Goal: Task Accomplishment & Management: Complete application form

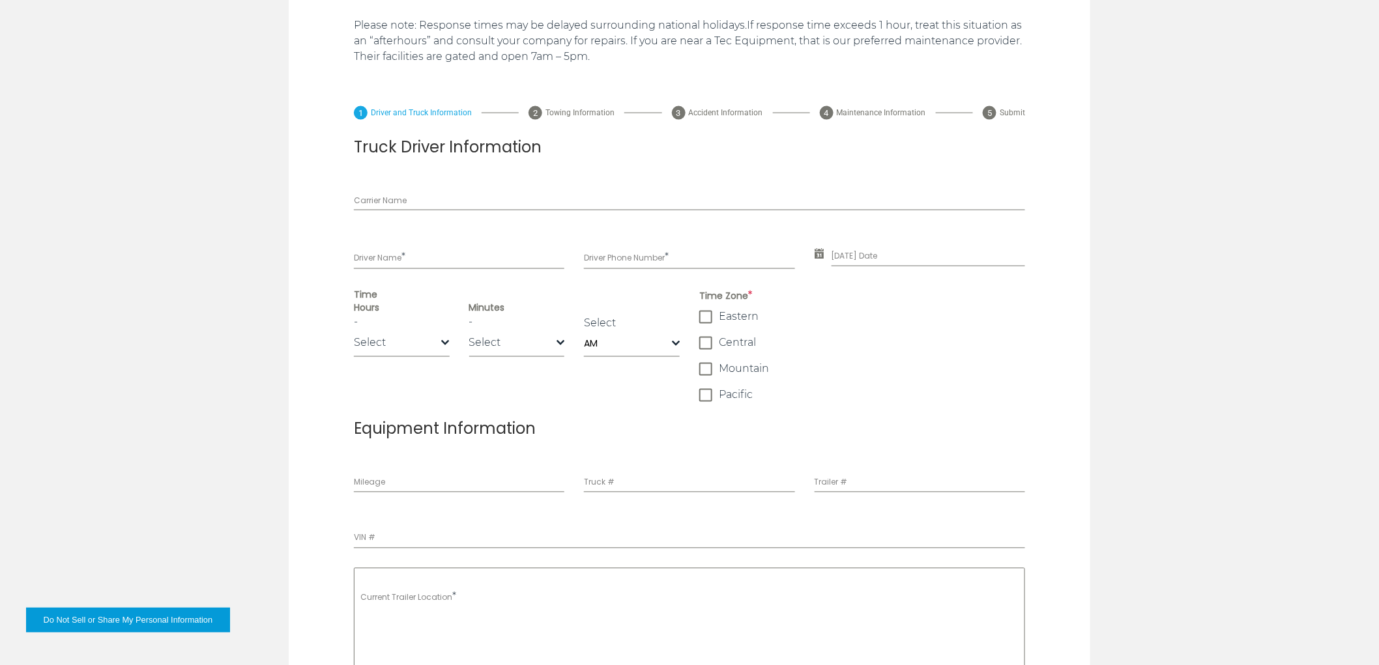
scroll to position [796, 0]
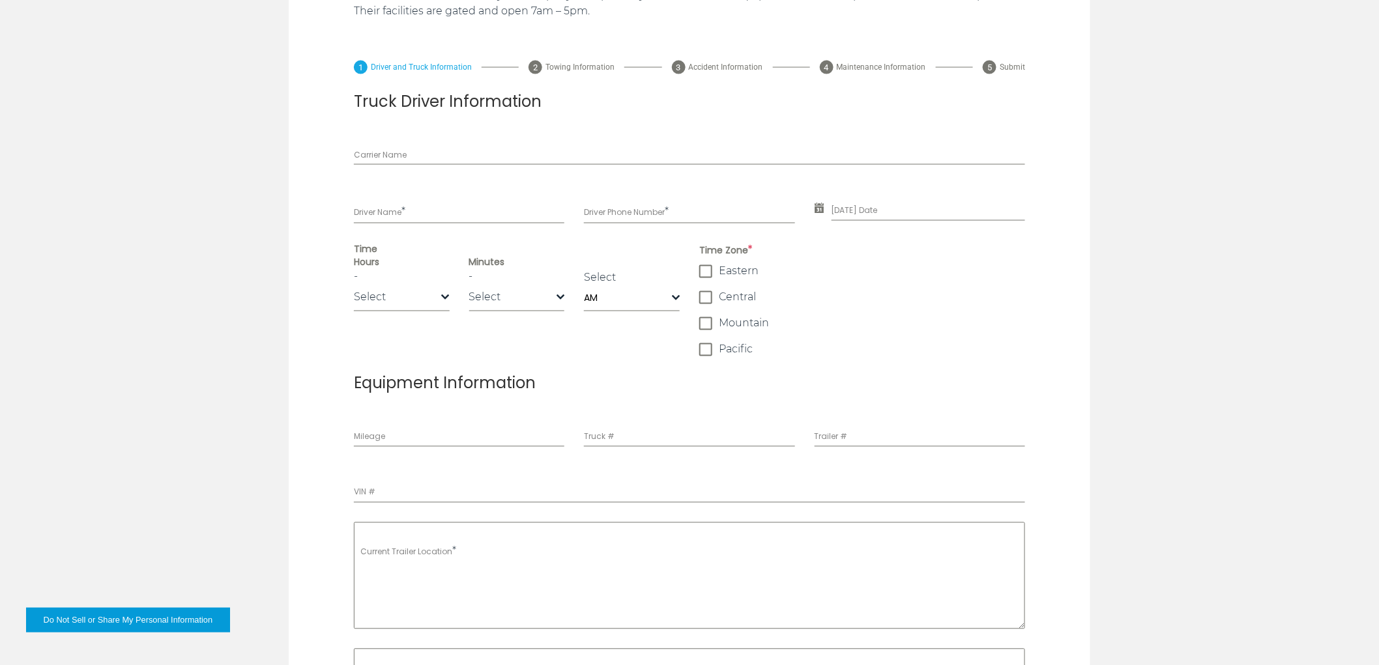
click at [697, 271] on div "Time Zone * [GEOGRAPHIC_DATA]" at bounding box center [861, 299] width 345 height 113
click at [706, 272] on span at bounding box center [705, 271] width 13 height 13
click at [708, 302] on span at bounding box center [705, 297] width 13 height 13
click at [704, 322] on span at bounding box center [705, 323] width 13 height 13
click at [708, 300] on span at bounding box center [705, 297] width 13 height 13
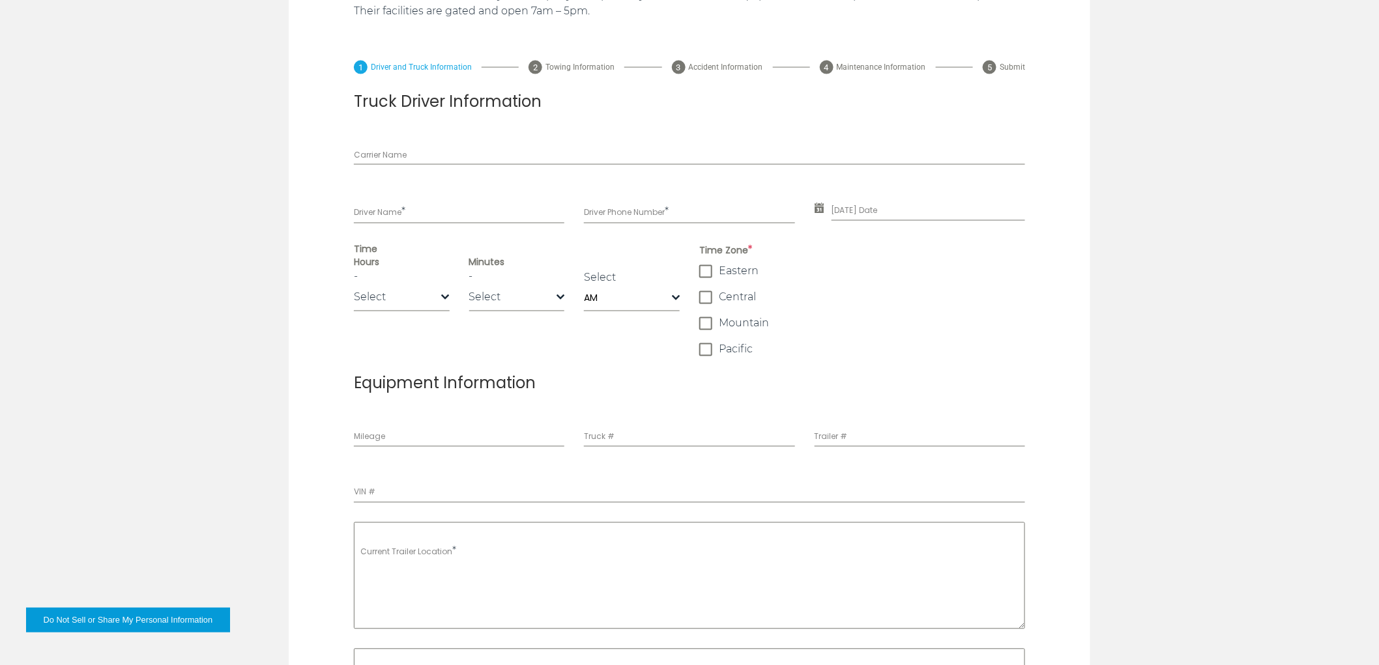
click at [704, 275] on span at bounding box center [705, 271] width 13 height 13
click at [706, 330] on div "Time Zone * [GEOGRAPHIC_DATA]" at bounding box center [862, 299] width 326 height 113
click at [706, 322] on span at bounding box center [705, 323] width 13 height 13
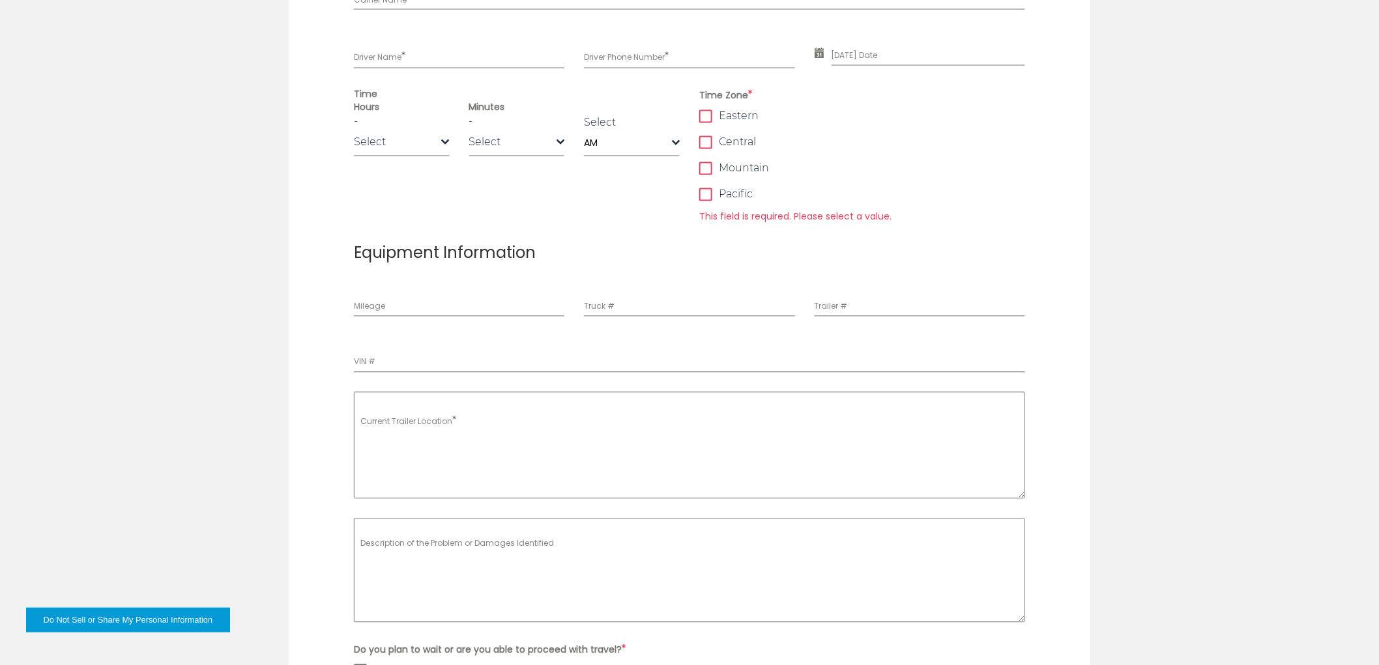
scroll to position [941, 0]
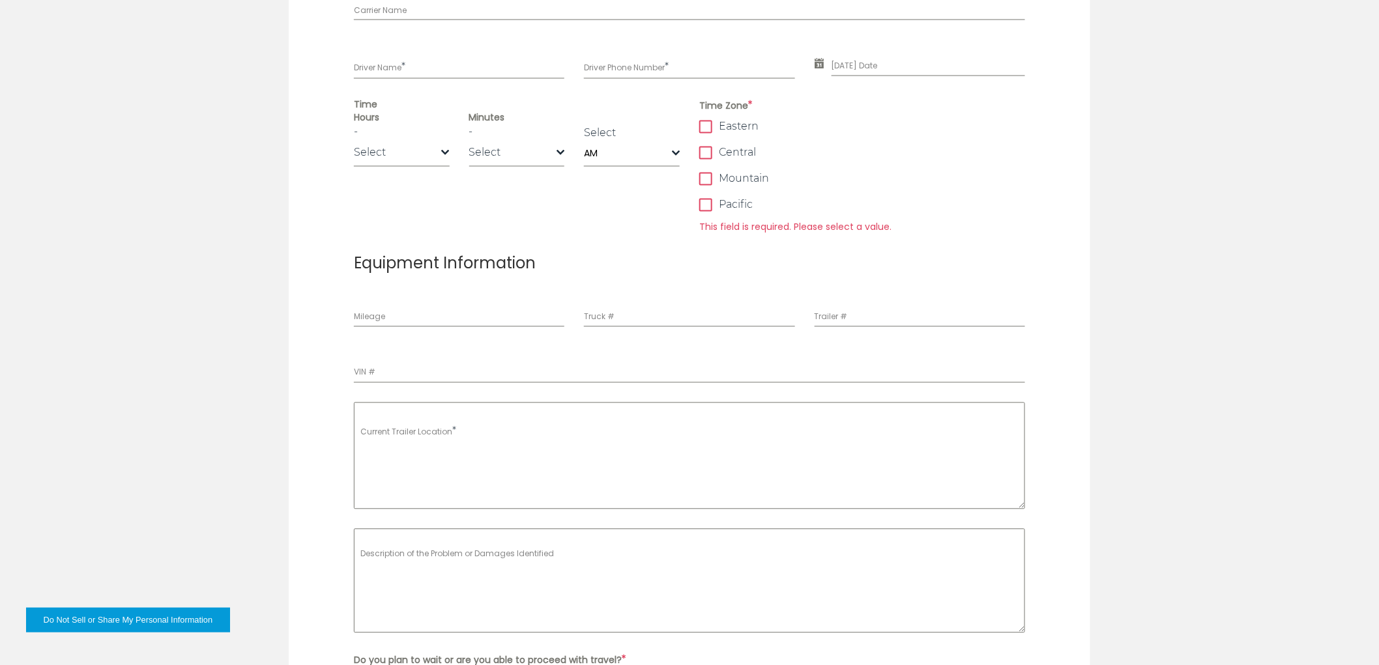
drag, startPoint x: 706, startPoint y: 125, endPoint x: 699, endPoint y: 169, distance: 44.9
click at [706, 125] on span at bounding box center [705, 127] width 13 height 13
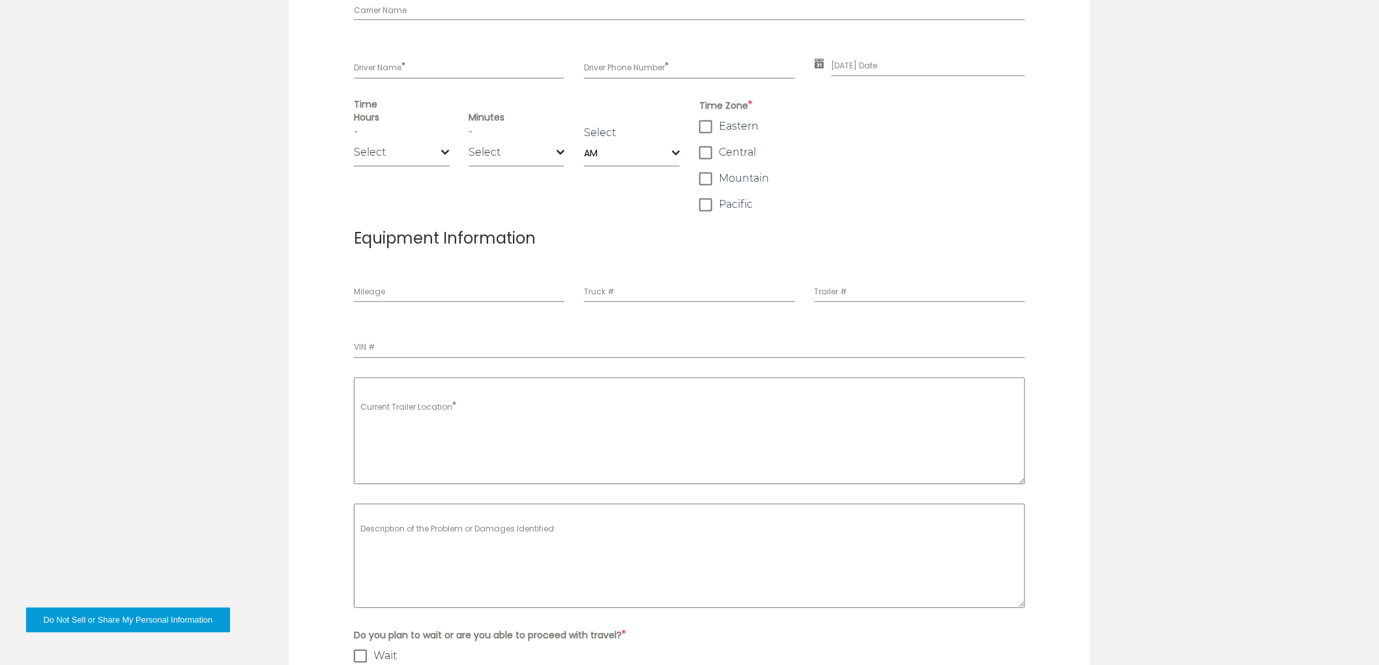
click at [708, 134] on div "Time Zone * [GEOGRAPHIC_DATA]" at bounding box center [862, 154] width 326 height 113
click at [704, 125] on span at bounding box center [705, 127] width 13 height 13
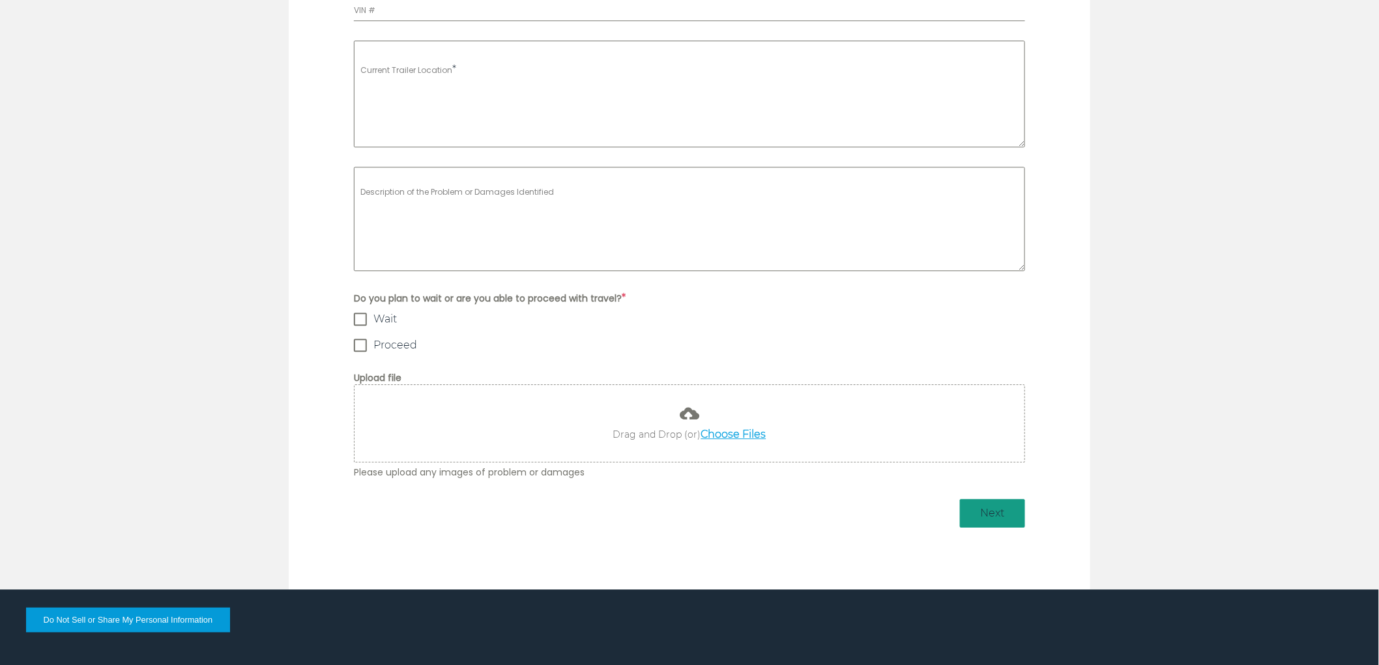
click at [992, 503] on button "Next" at bounding box center [992, 513] width 65 height 29
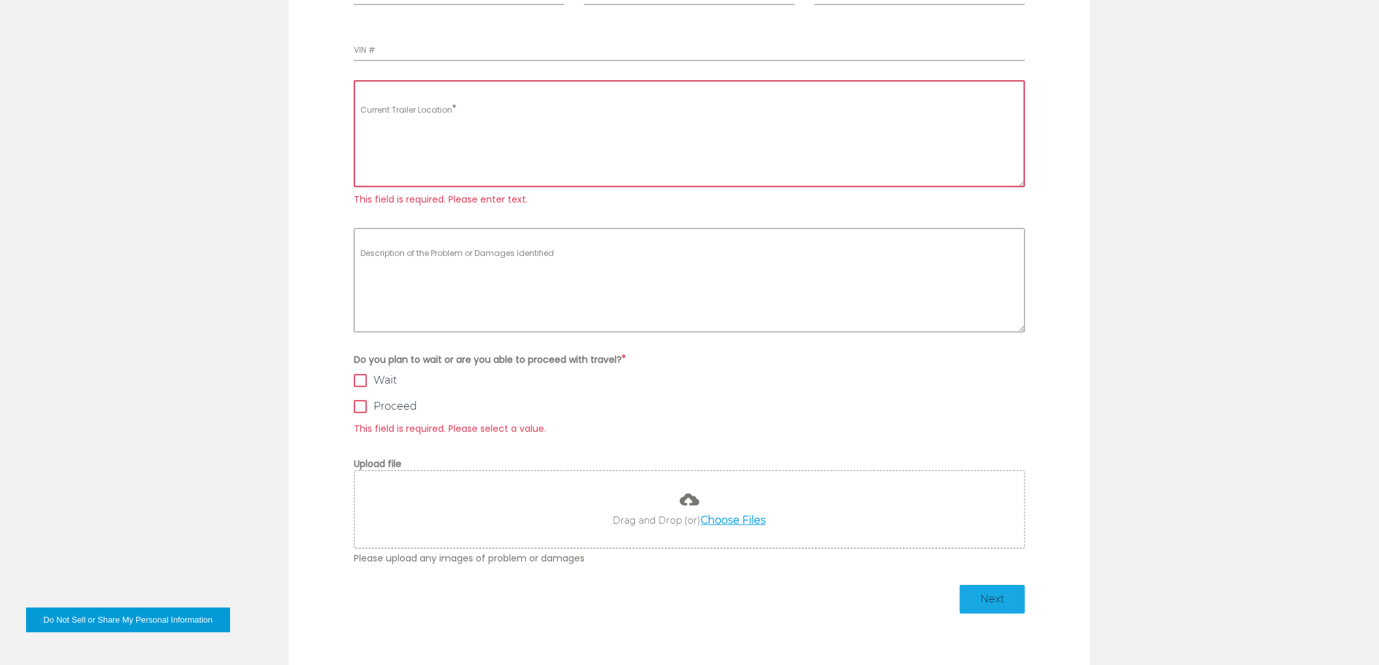
scroll to position [675, 0]
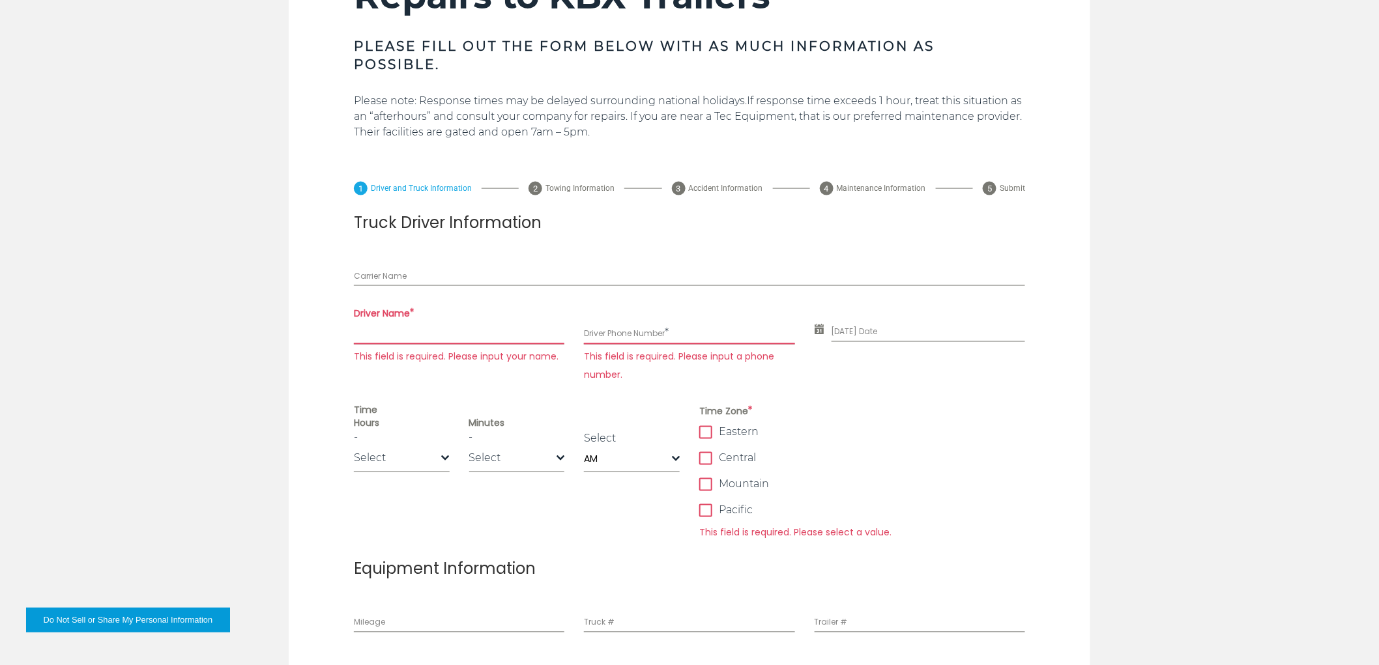
click at [440, 339] on input "Driver Name *" at bounding box center [459, 332] width 210 height 23
type input "***"
click at [623, 334] on input "Driver Phone Number *" at bounding box center [689, 332] width 210 height 23
type input "******"
click at [706, 464] on div "Time Zone * [GEOGRAPHIC_DATA] This field is required. Please select a value." at bounding box center [862, 473] width 326 height 138
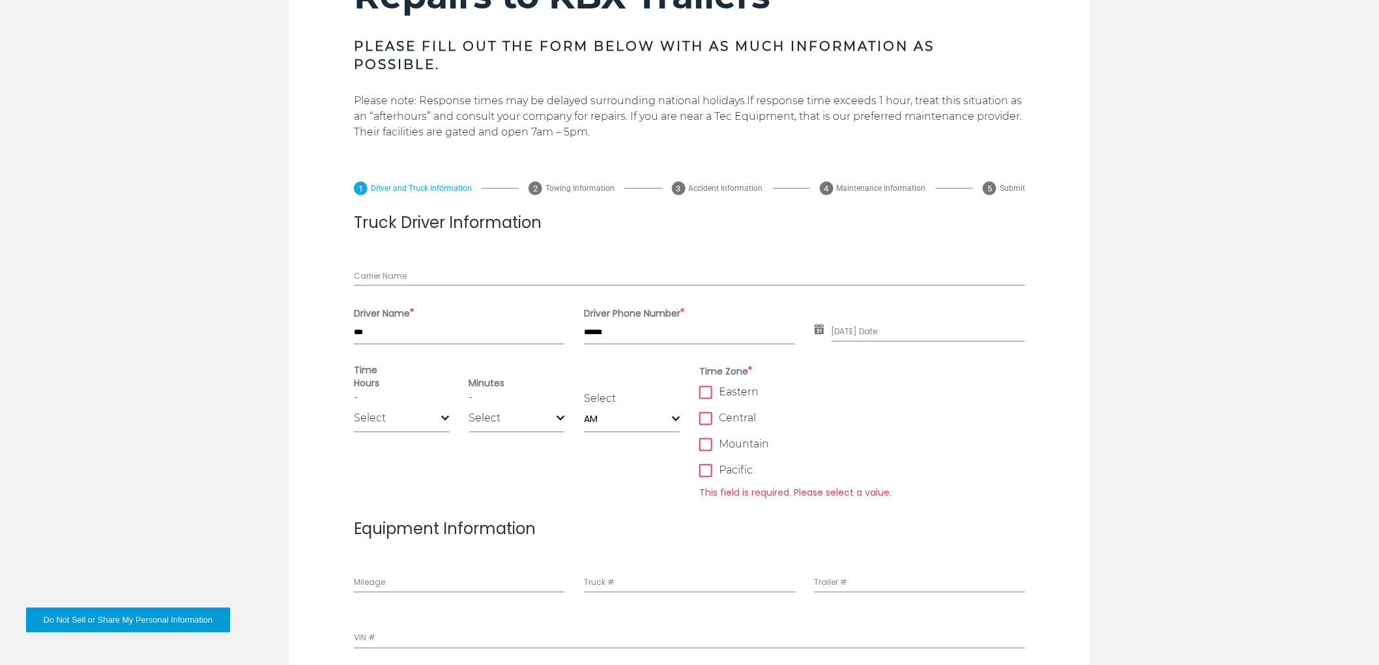
click at [698, 420] on div "Time Zone * [GEOGRAPHIC_DATA] This field is required. Please select a value." at bounding box center [861, 433] width 345 height 138
click at [704, 419] on span at bounding box center [705, 418] width 13 height 13
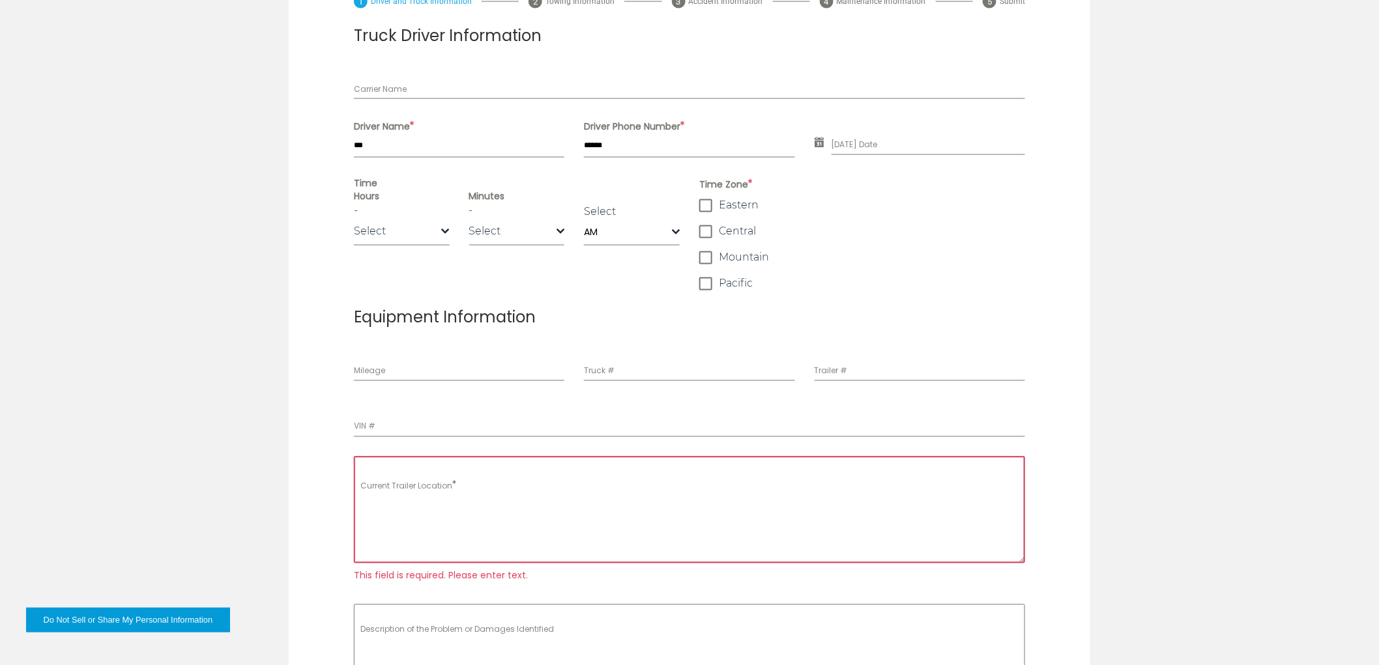
scroll to position [893, 0]
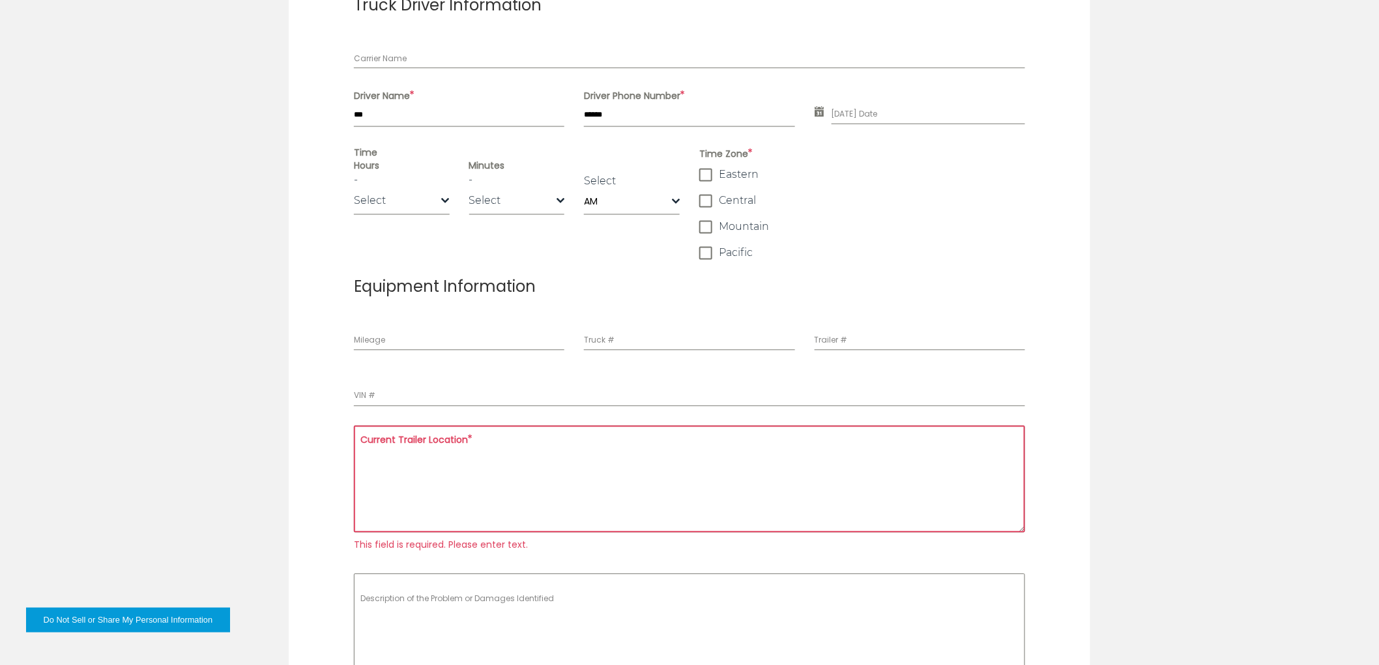
click at [727, 506] on textarea "Current Trailer Location *" at bounding box center [689, 479] width 671 height 107
type textarea "***"
click at [451, 602] on textarea "Description of the Problem or Damages Identified" at bounding box center [689, 626] width 671 height 104
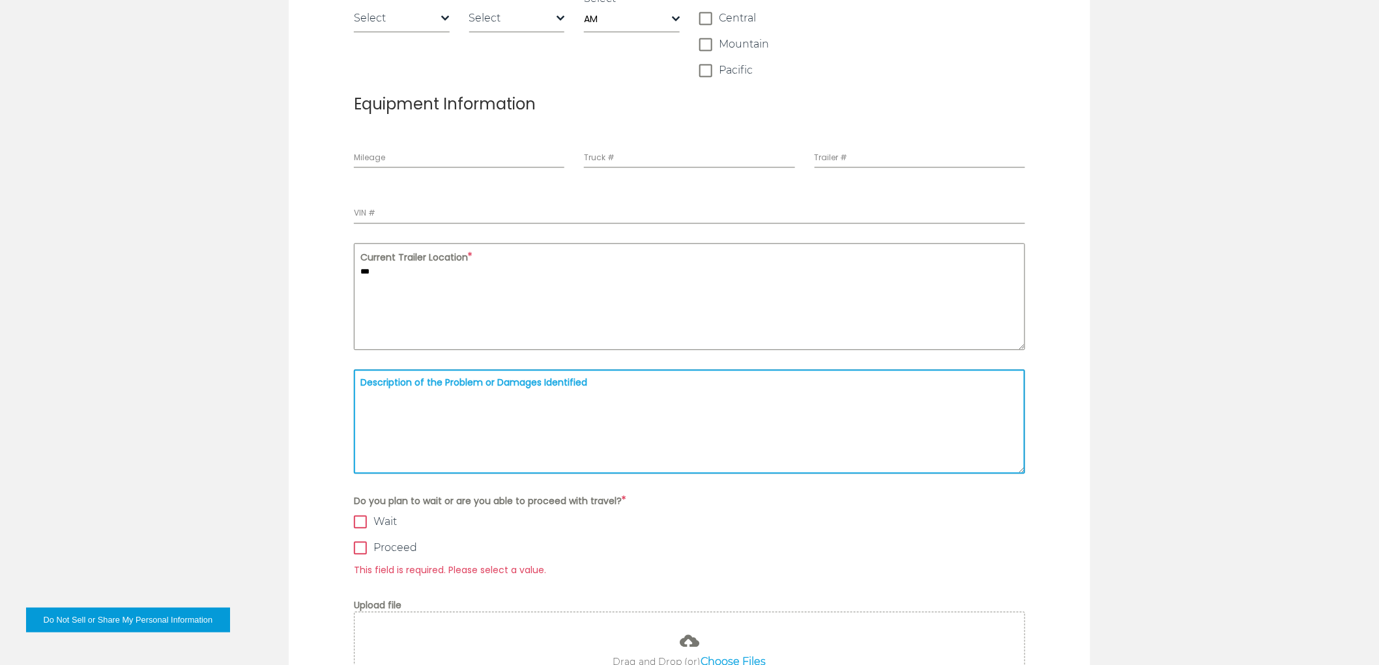
scroll to position [1110, 0]
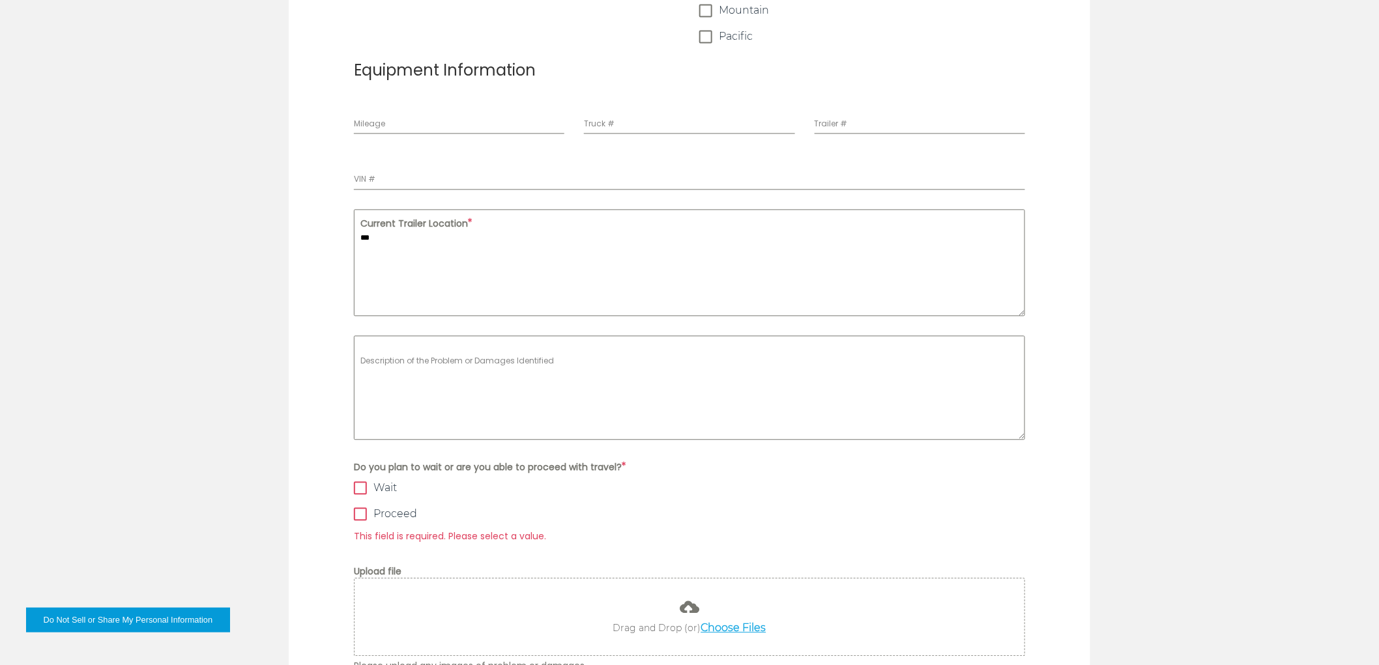
click at [370, 487] on div "Do you plan to wait or are you able to proceed with travel? * Wait Proceed This…" at bounding box center [689, 502] width 671 height 86
click at [360, 487] on span at bounding box center [360, 487] width 13 height 13
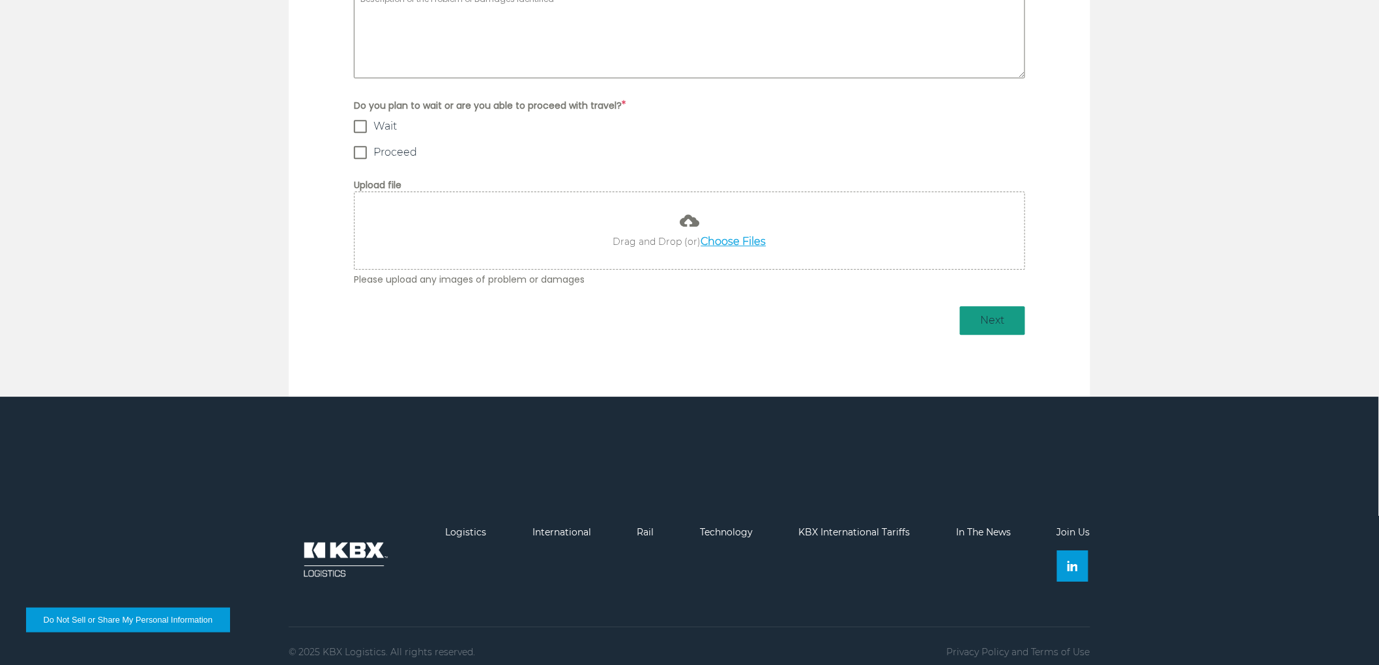
click at [988, 308] on button "Next" at bounding box center [992, 320] width 65 height 29
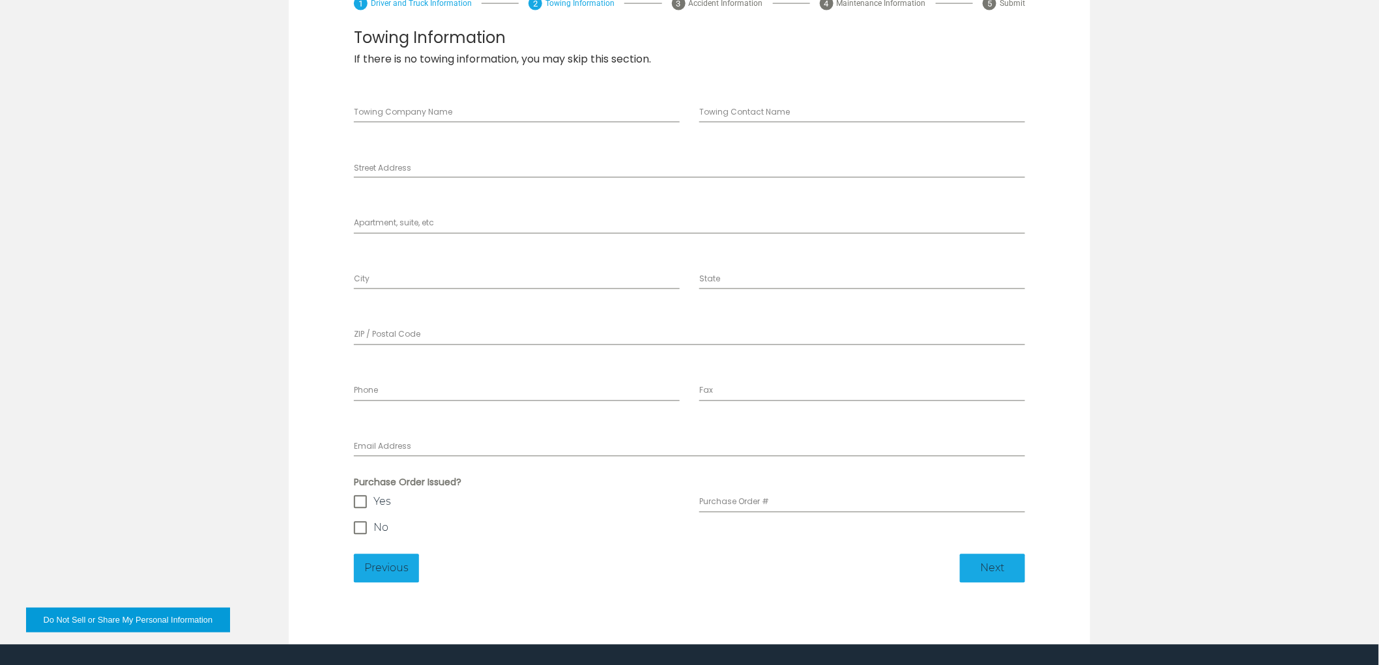
scroll to position [947, 0]
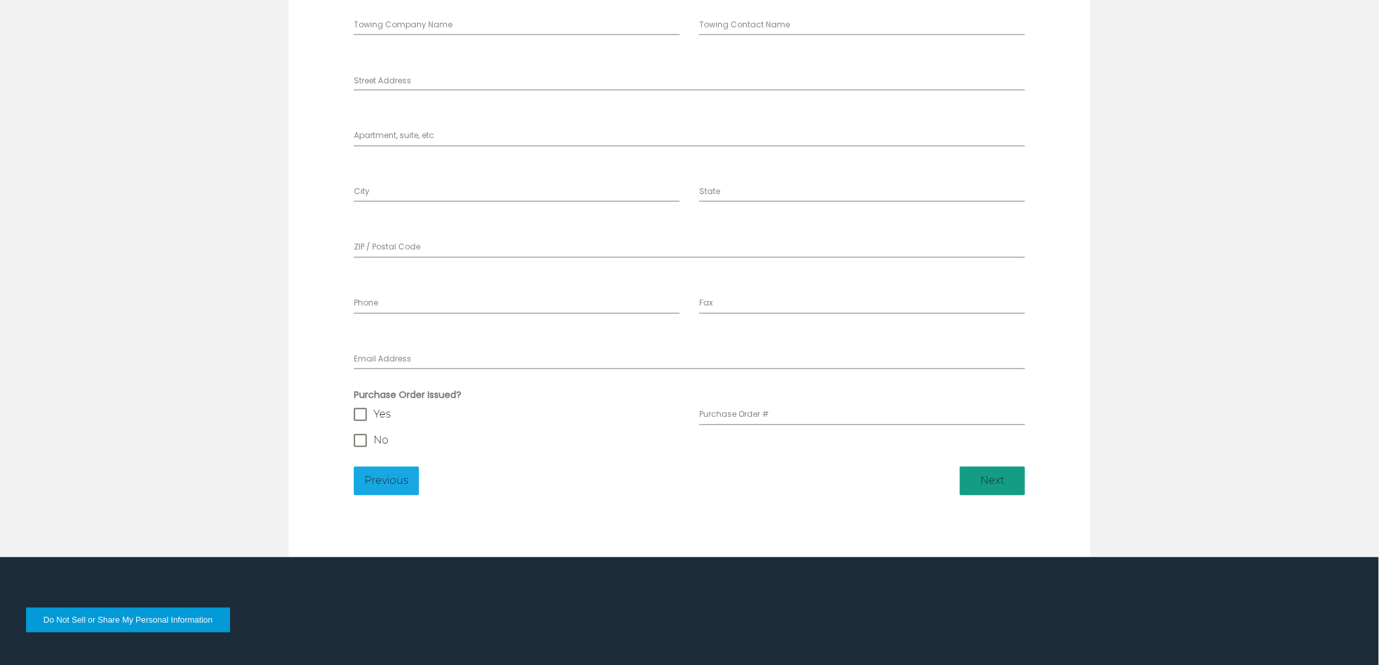
click at [1006, 481] on span "Next" at bounding box center [992, 482] width 52 height 16
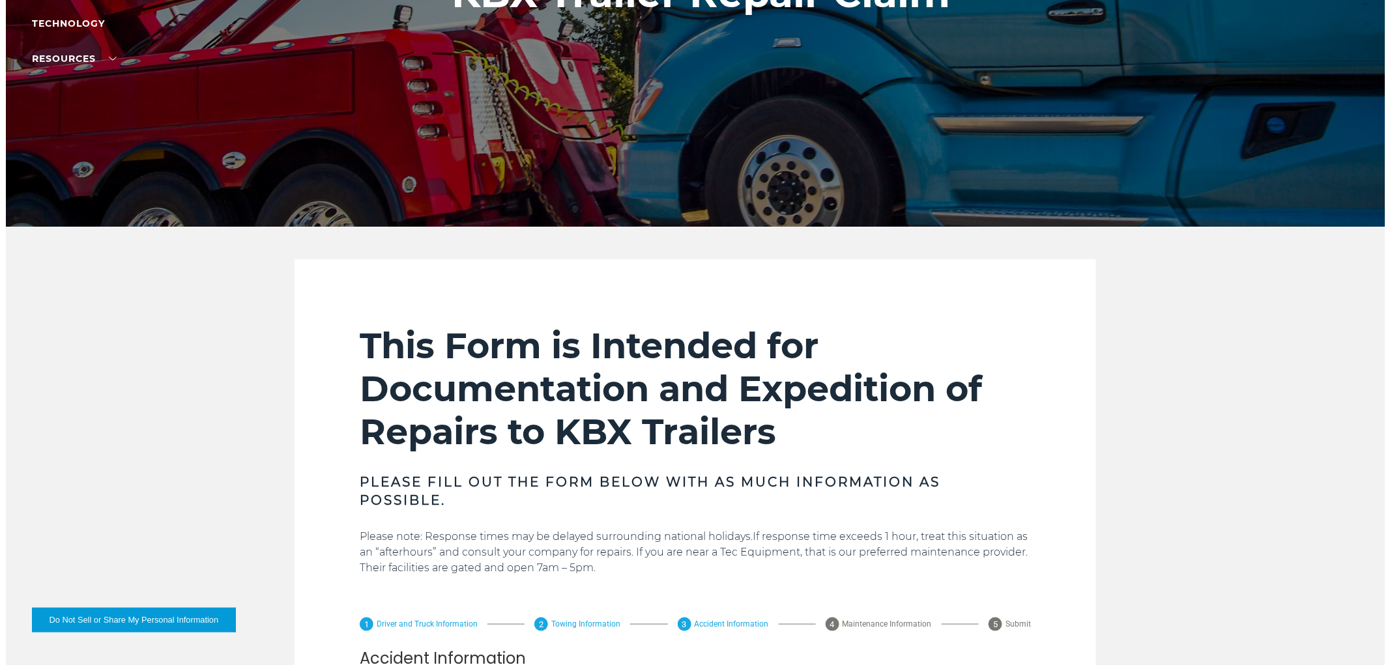
scroll to position [223, 0]
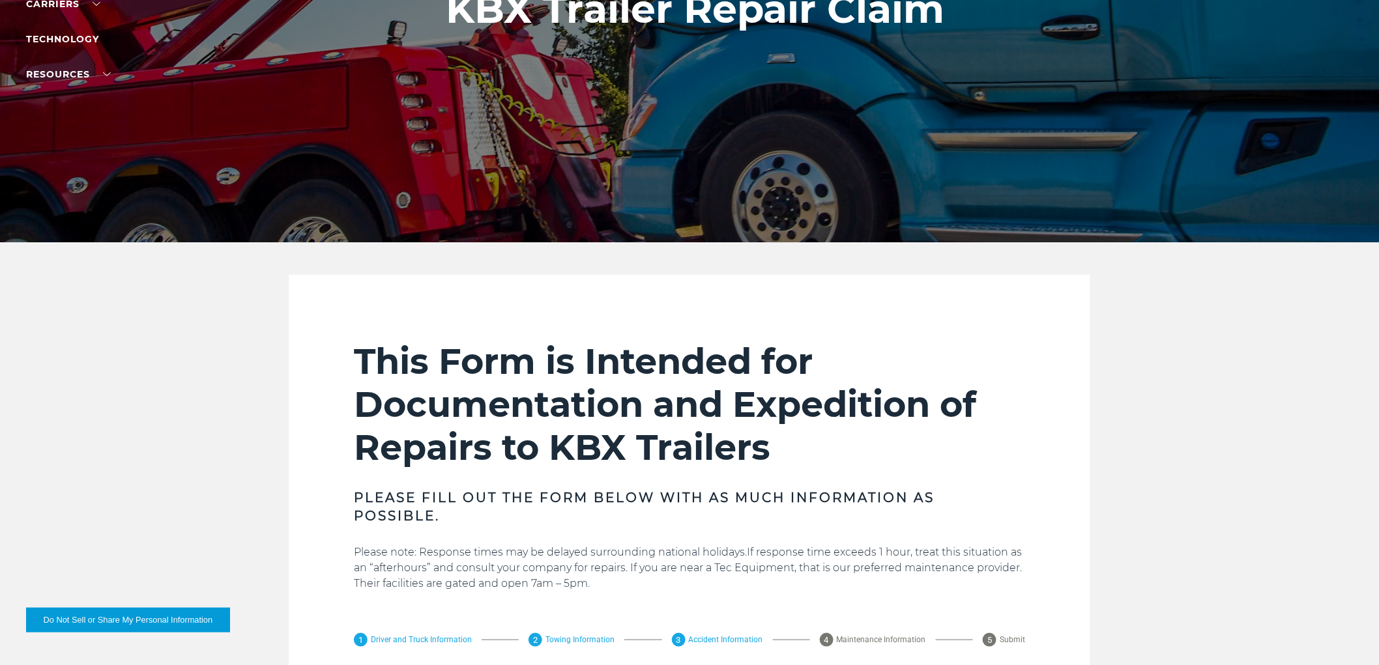
click at [115, 625] on button "Do Not Sell or Share My Personal Information" at bounding box center [128, 620] width 204 height 25
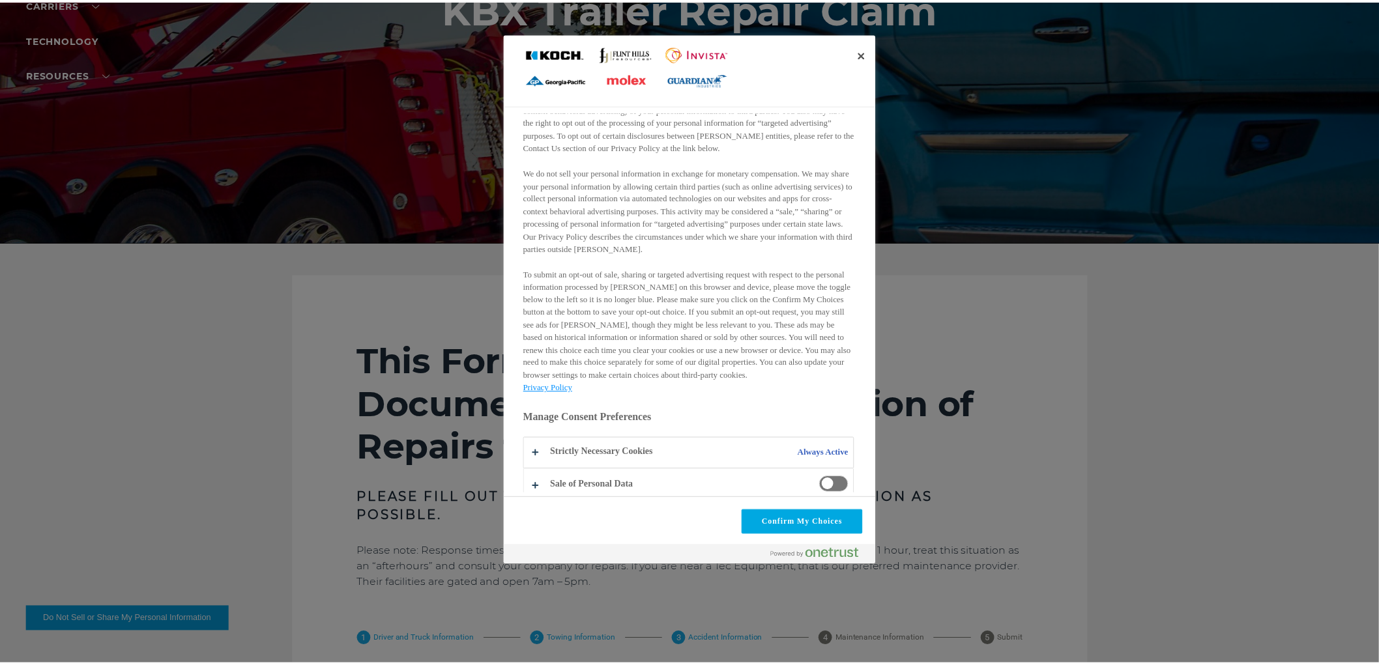
scroll to position [89, 0]
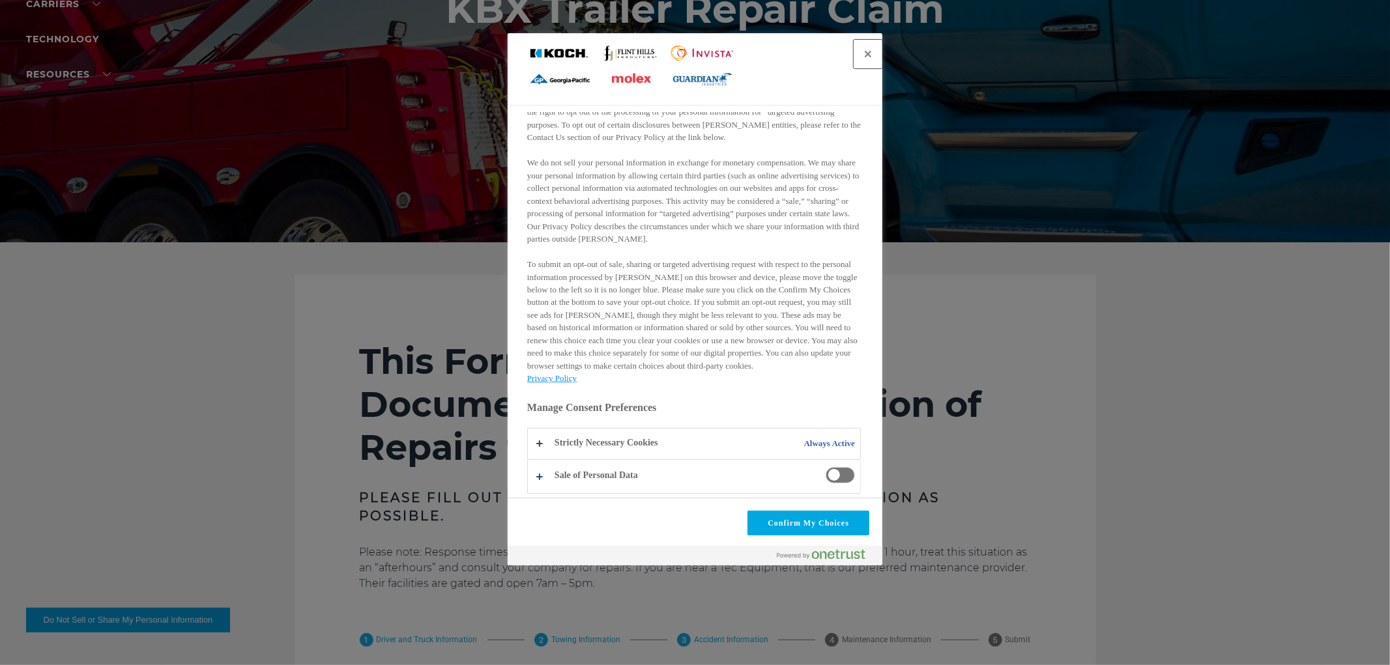
click at [868, 57] on button "Close" at bounding box center [867, 54] width 29 height 29
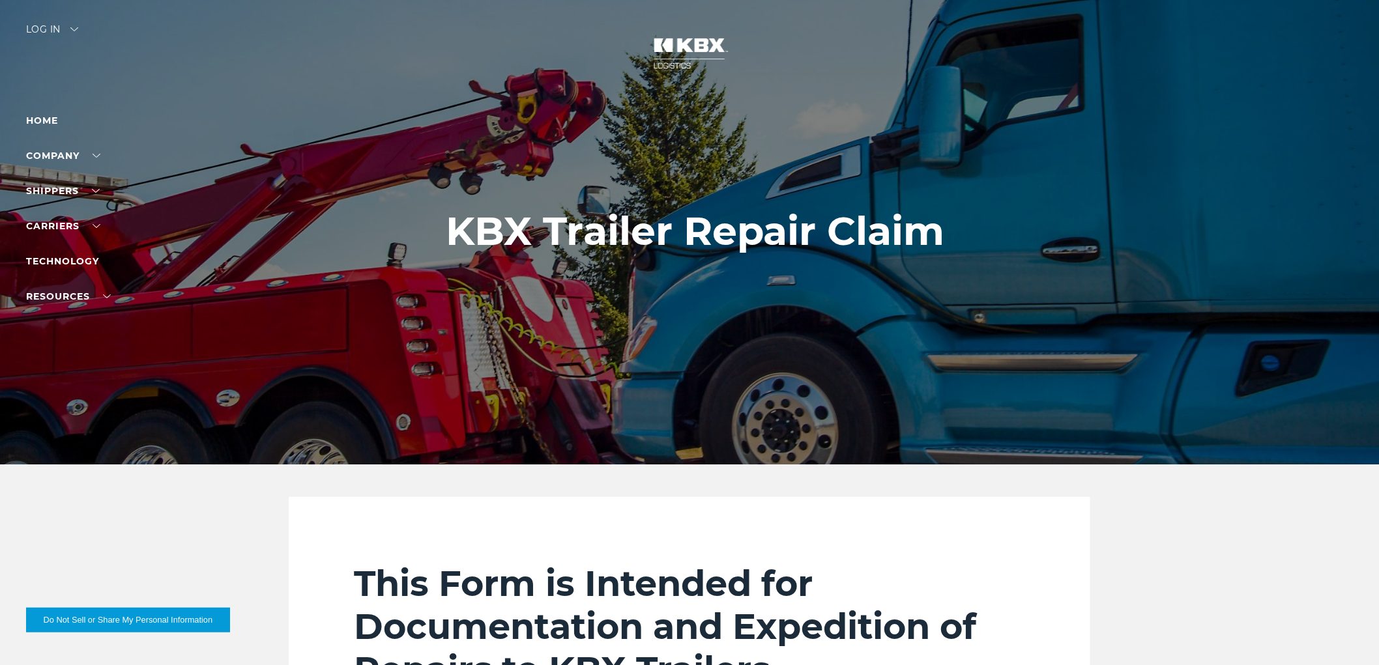
scroll to position [0, 0]
